Goal: Task Accomplishment & Management: Use online tool/utility

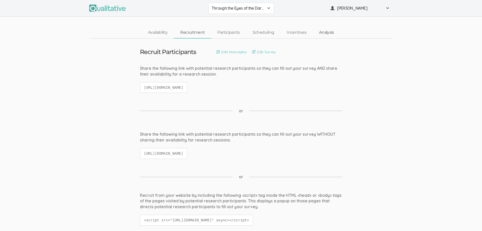
click at [327, 30] on link "Analysis" at bounding box center [327, 32] width 28 height 11
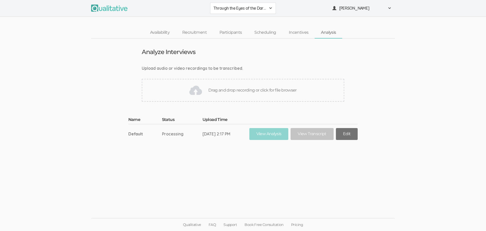
click at [345, 134] on link "Edit" at bounding box center [347, 134] width 22 height 12
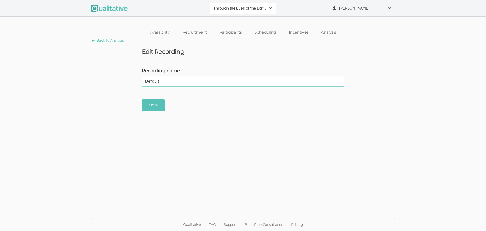
drag, startPoint x: 171, startPoint y: 83, endPoint x: 96, endPoint y: 85, distance: 75.2
click at [96, 85] on form "Recording name Default (success) Save" at bounding box center [243, 90] width 486 height 44
type input "[PERSON_NAME]"
click at [147, 104] on input "Save" at bounding box center [153, 105] width 23 height 12
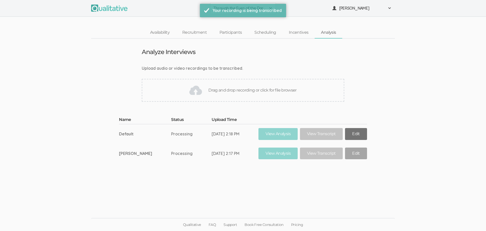
click at [351, 136] on link "Edit" at bounding box center [356, 134] width 22 height 12
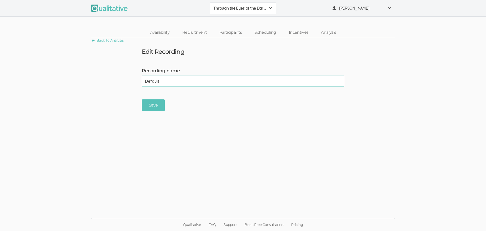
drag, startPoint x: 168, startPoint y: 80, endPoint x: 97, endPoint y: 86, distance: 71.1
click at [97, 86] on form "Recording name Default (success) Save" at bounding box center [243, 90] width 486 height 44
type input "[PERSON_NAME]"
click at [157, 105] on input "Save" at bounding box center [153, 105] width 23 height 12
